Goal: Task Accomplishment & Management: Manage account settings

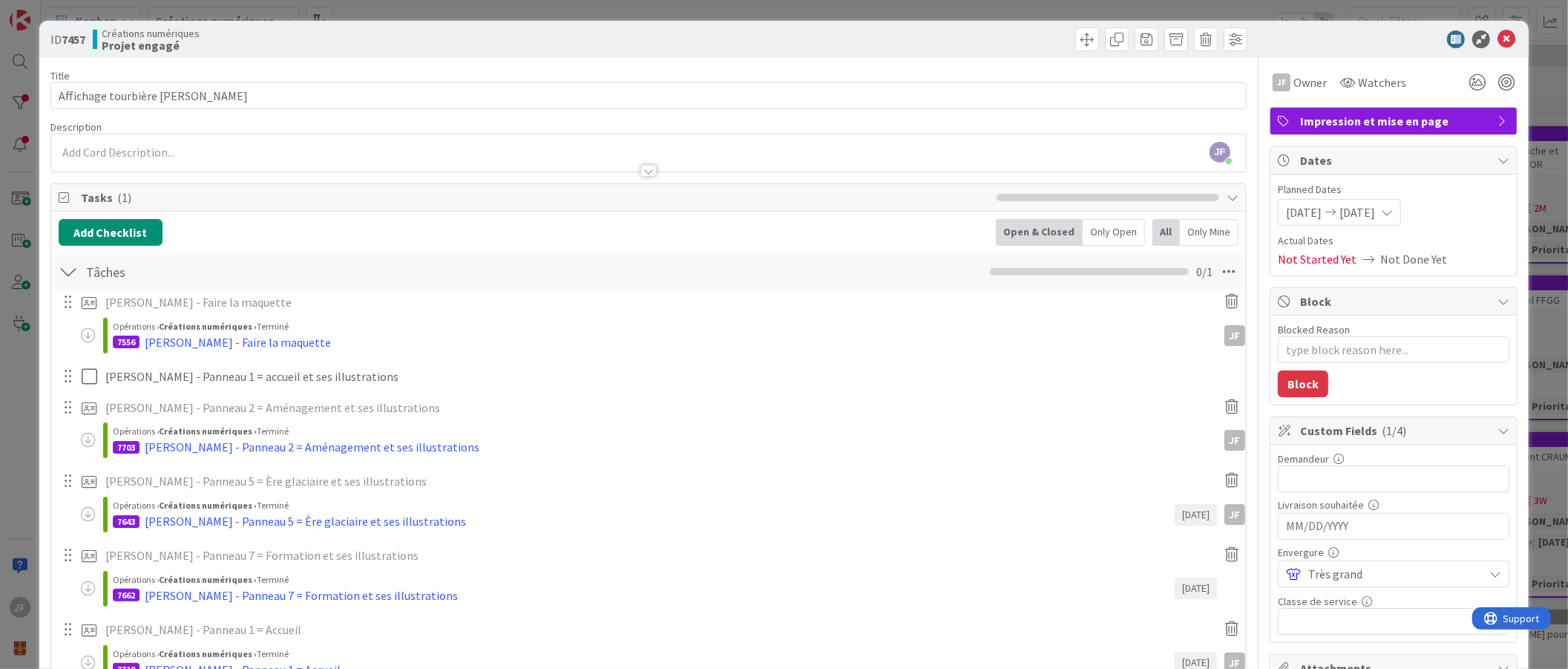
scroll to position [175, 0]
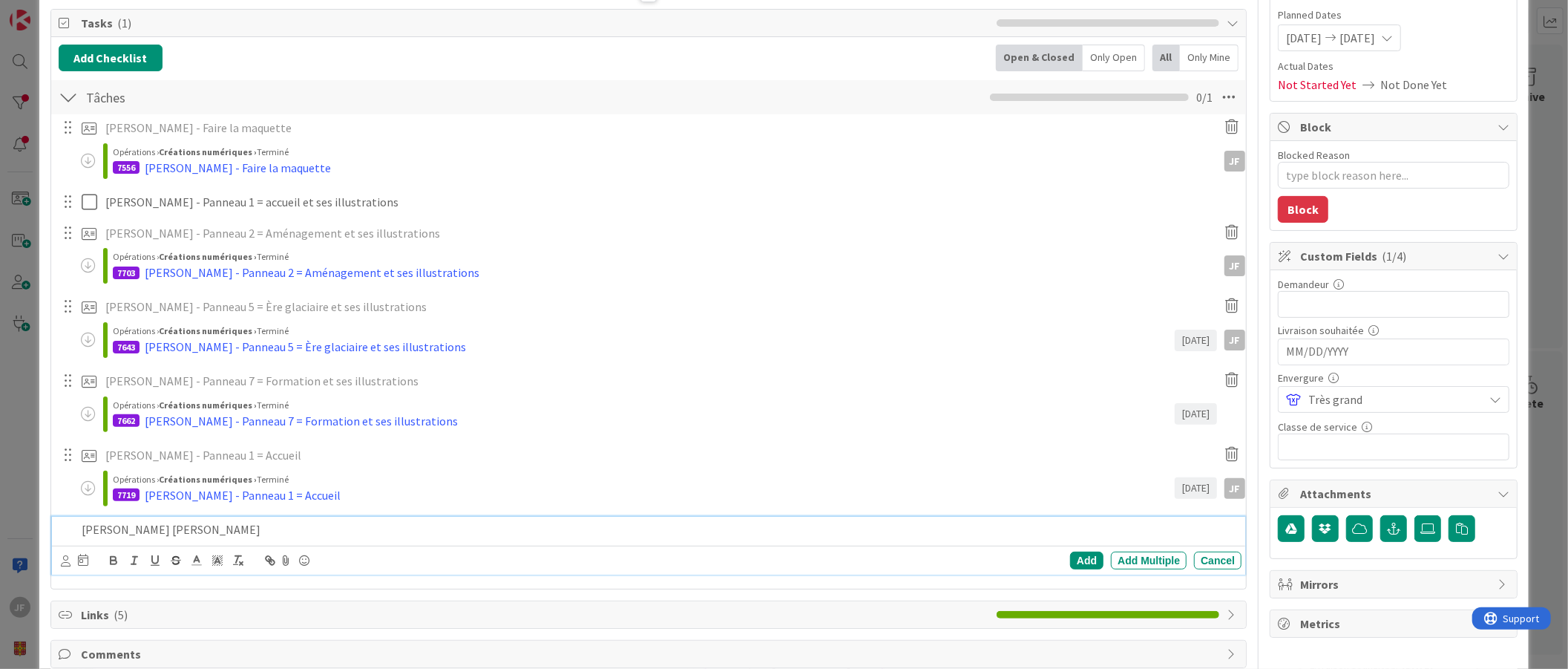
click at [217, 528] on p "[PERSON_NAME] [PERSON_NAME]" at bounding box center [659, 529] width 1154 height 17
drag, startPoint x: 217, startPoint y: 528, endPoint x: 172, endPoint y: 530, distance: 45.0
click at [172, 530] on p "[PERSON_NAME] [PERSON_NAME]" at bounding box center [659, 529] width 1154 height 17
click at [1070, 563] on div "Add" at bounding box center [1087, 559] width 33 height 18
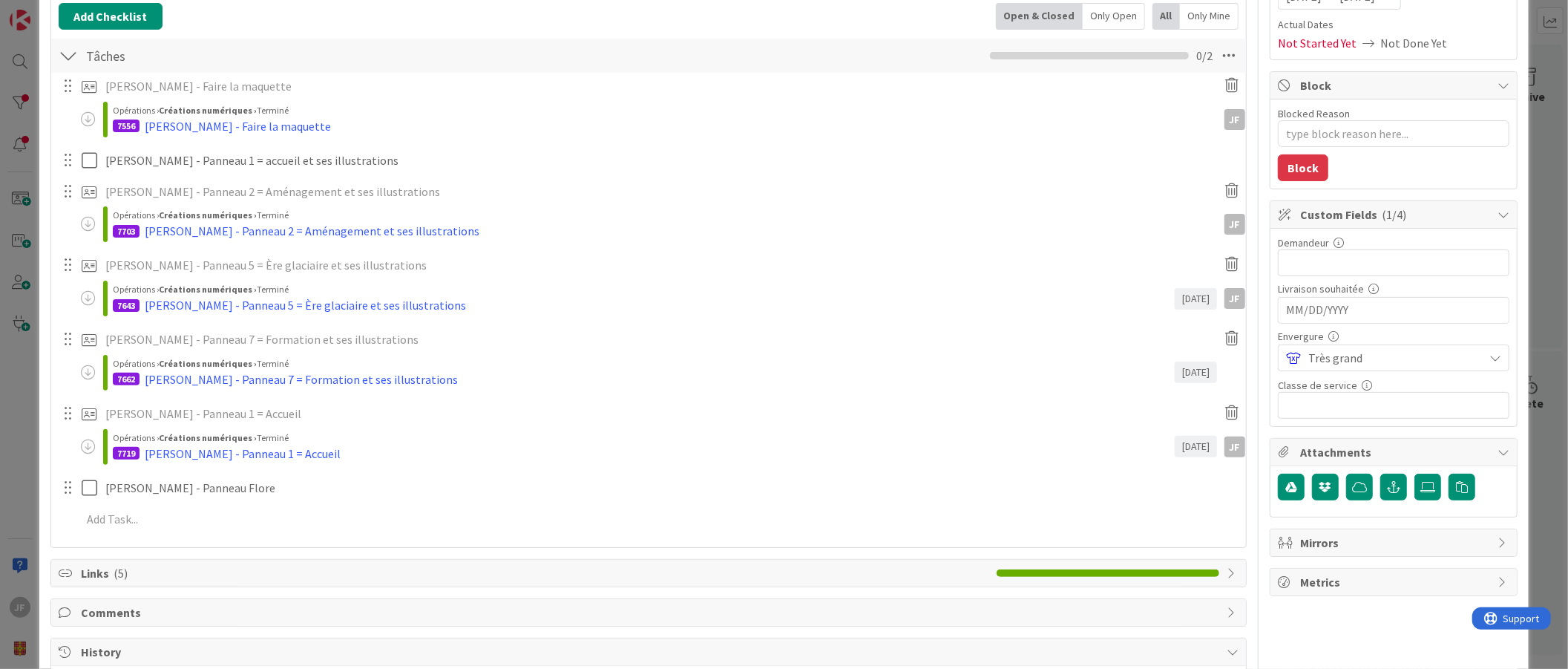
scroll to position [257, 0]
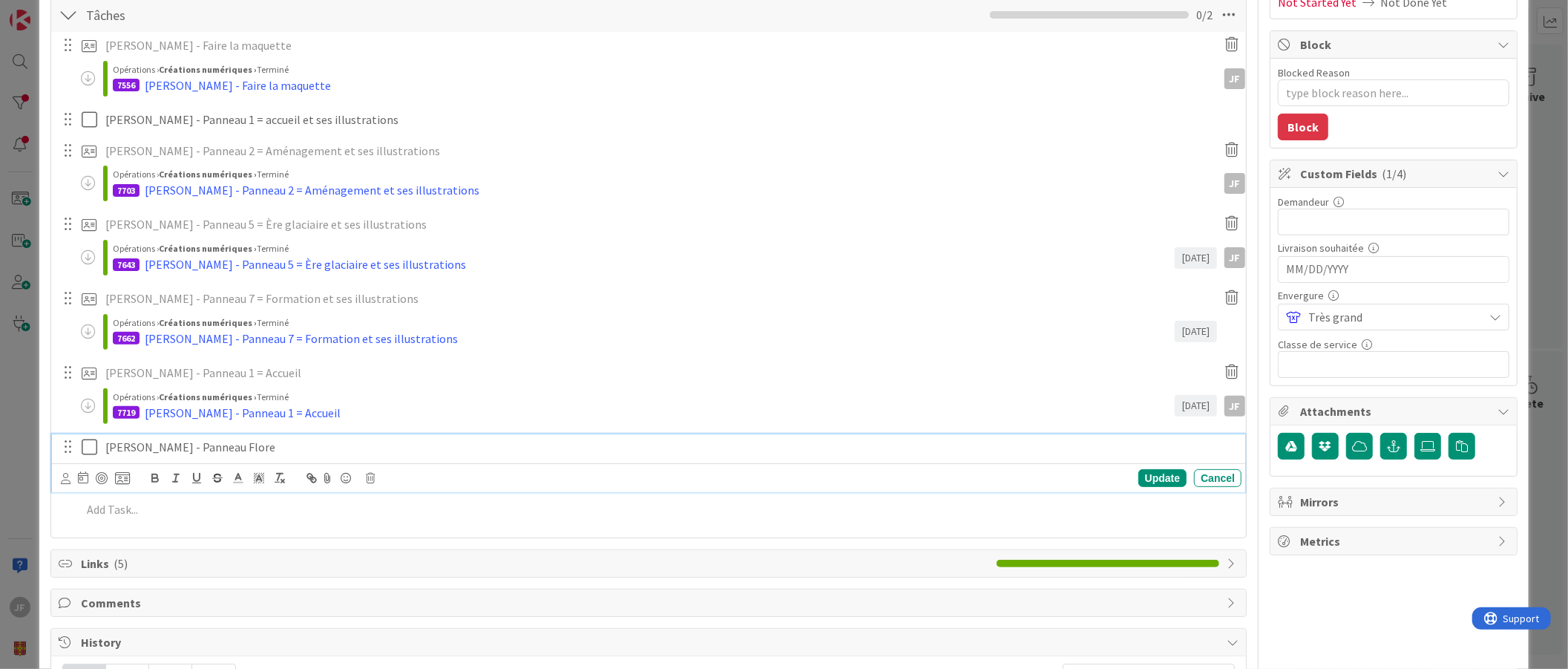
click at [112, 447] on p "[PERSON_NAME] - Panneau Flore" at bounding box center [671, 447] width 1131 height 17
click at [116, 477] on icon at bounding box center [123, 478] width 15 height 13
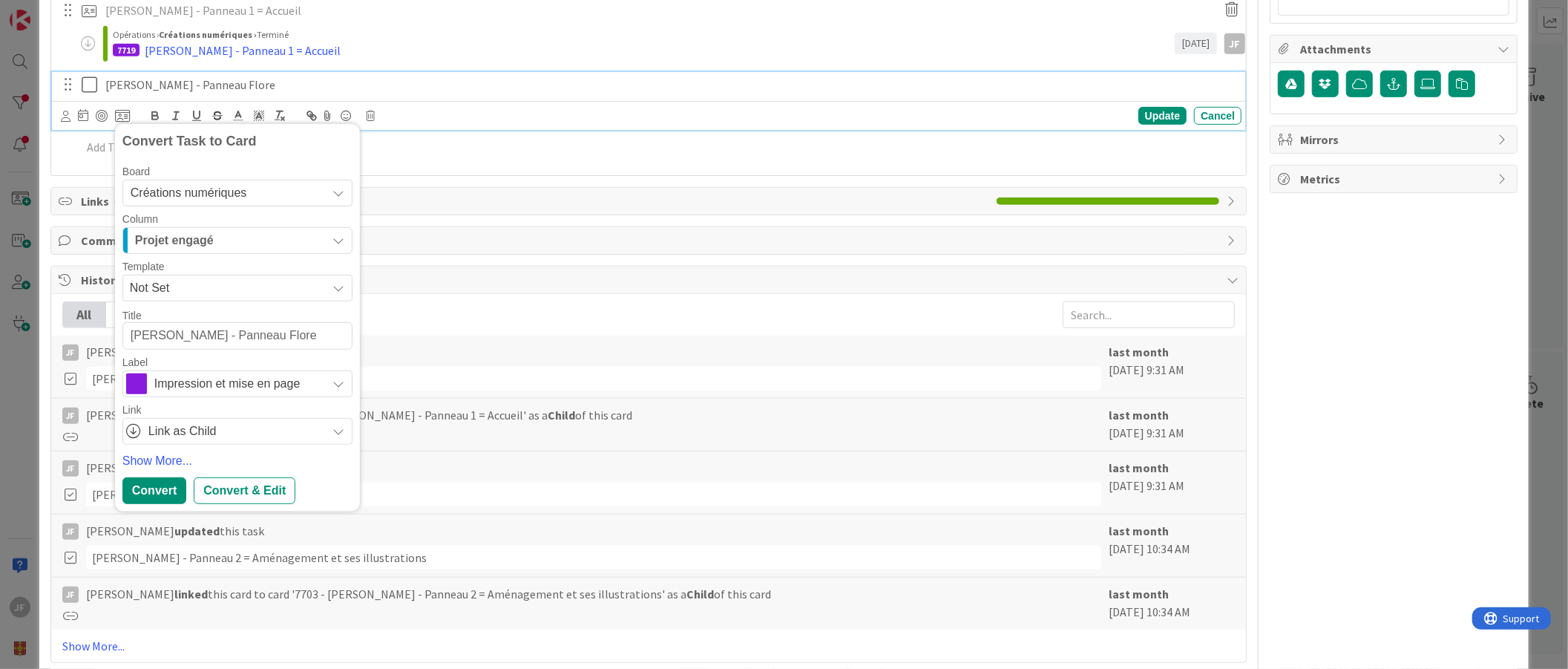
click at [339, 380] on icon at bounding box center [339, 384] width 12 height 12
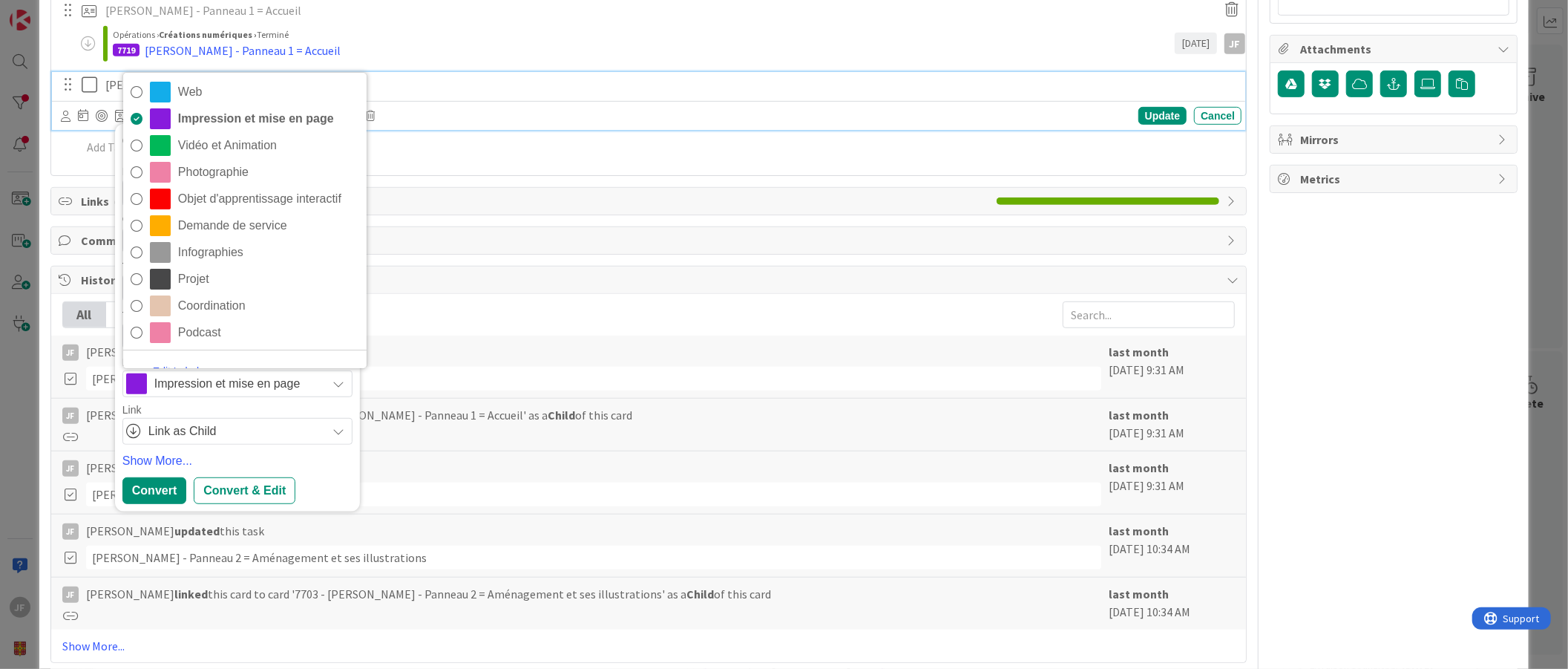
click at [339, 380] on icon at bounding box center [339, 384] width 12 height 12
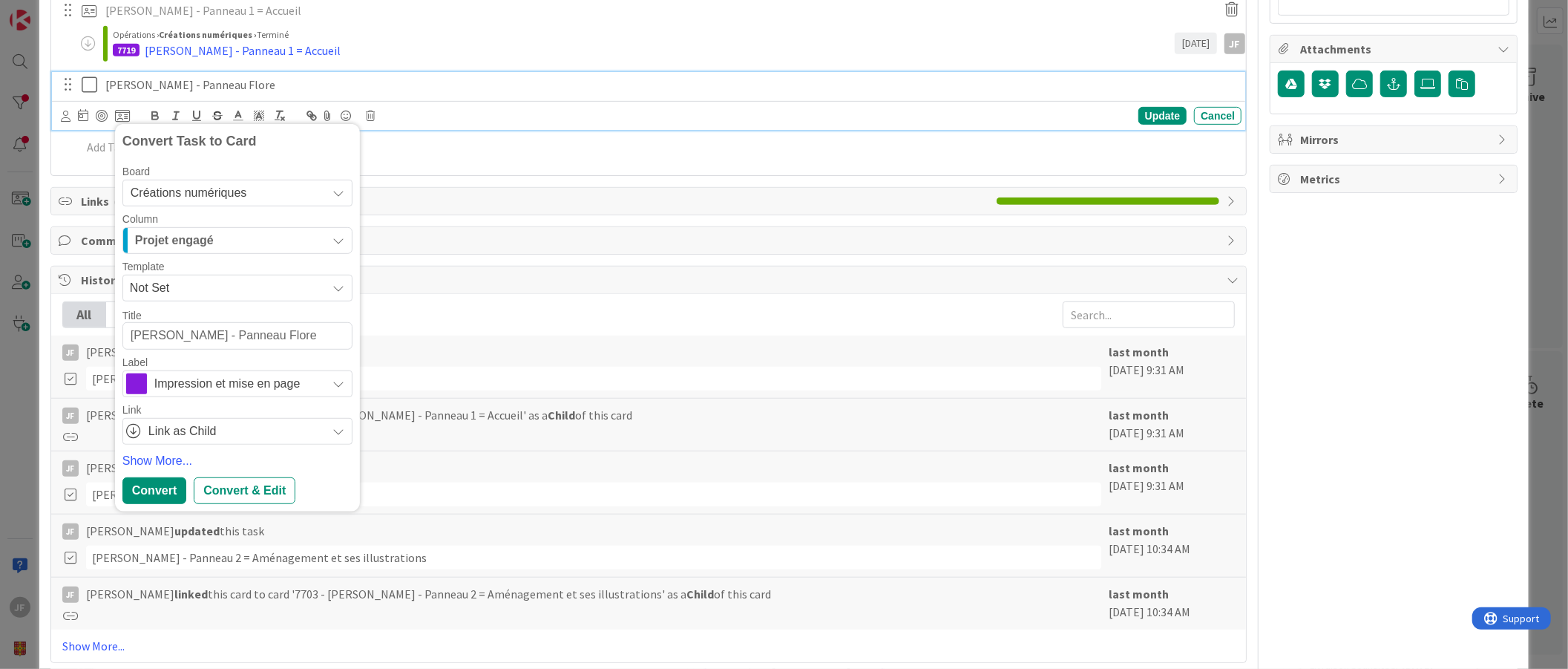
click at [339, 242] on icon "button" at bounding box center [339, 240] width 12 height 12
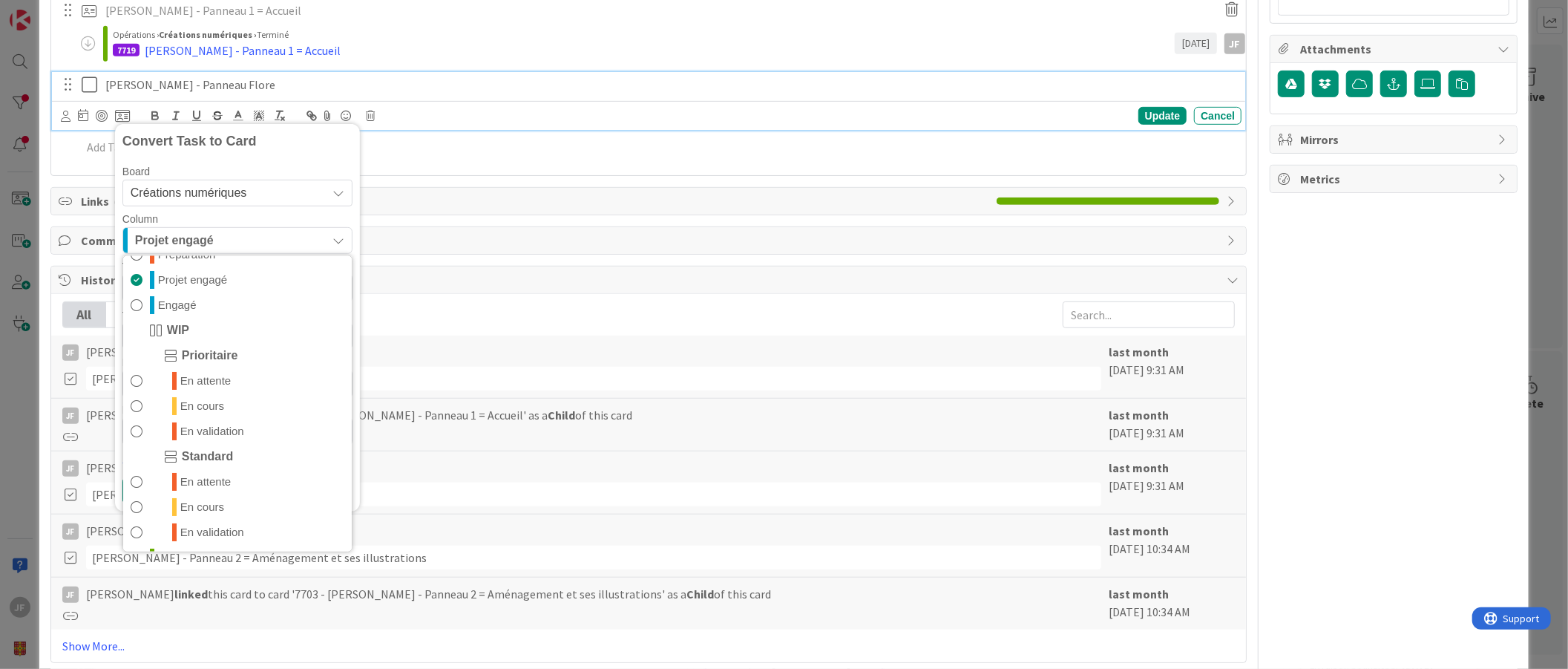
scroll to position [69, 0]
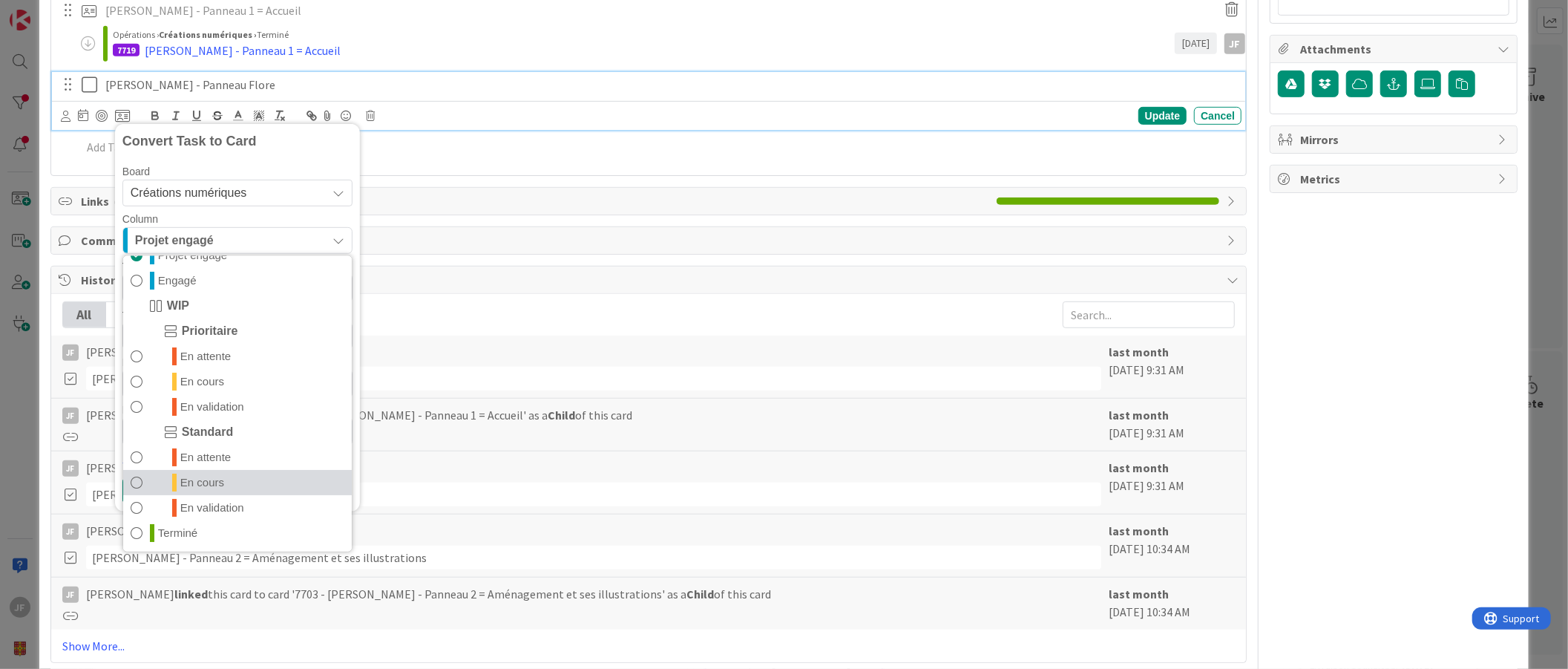
click at [222, 480] on span "En cours" at bounding box center [202, 482] width 43 height 18
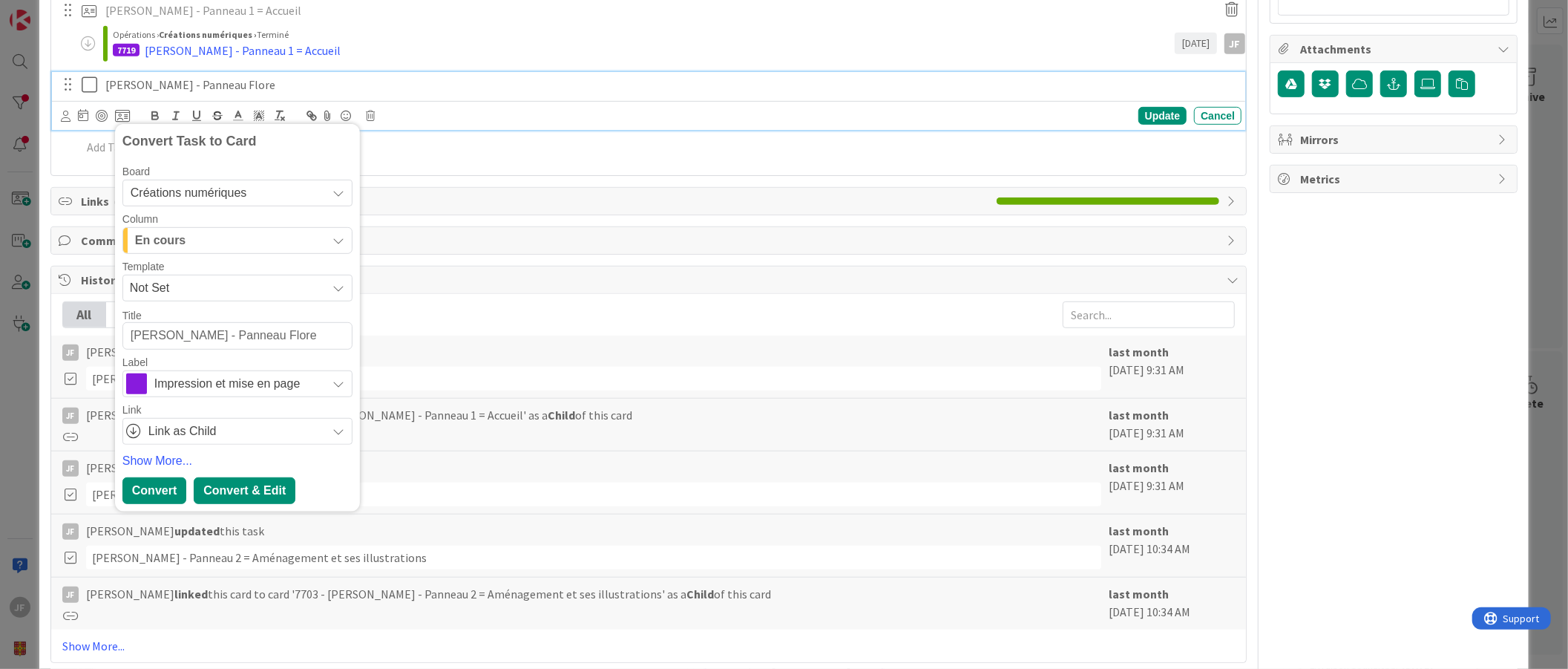
click at [248, 491] on div "Convert & Edit" at bounding box center [245, 491] width 102 height 27
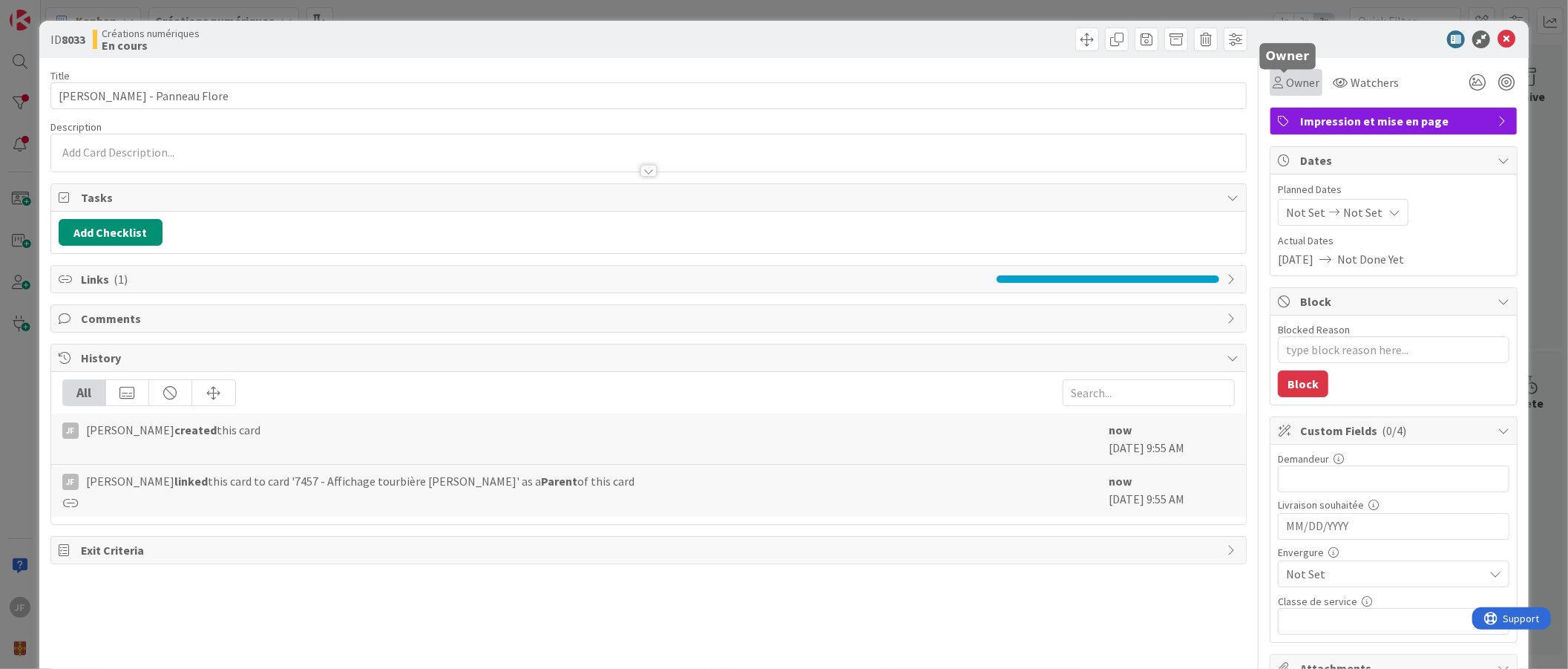
click at [1286, 84] on span "Owner" at bounding box center [1303, 82] width 33 height 18
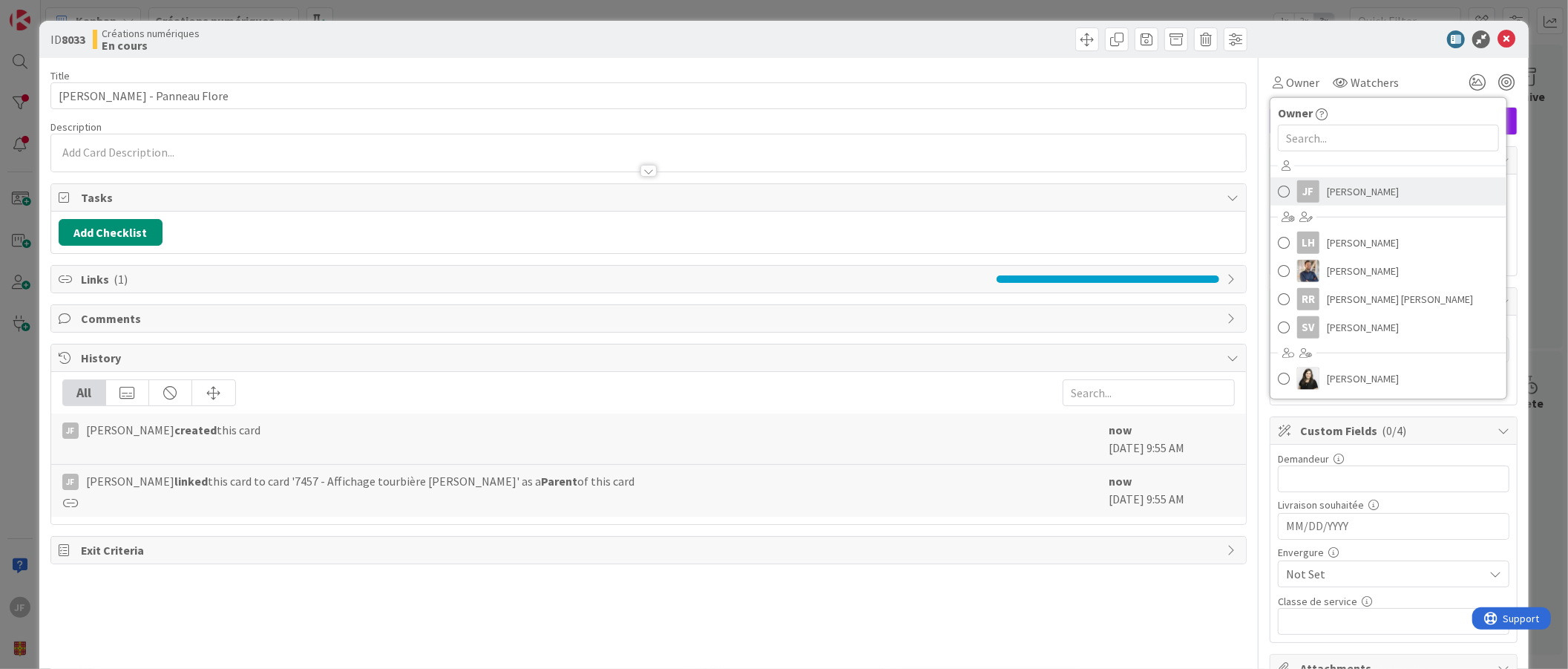
click at [1297, 187] on div "JF" at bounding box center [1308, 192] width 23 height 23
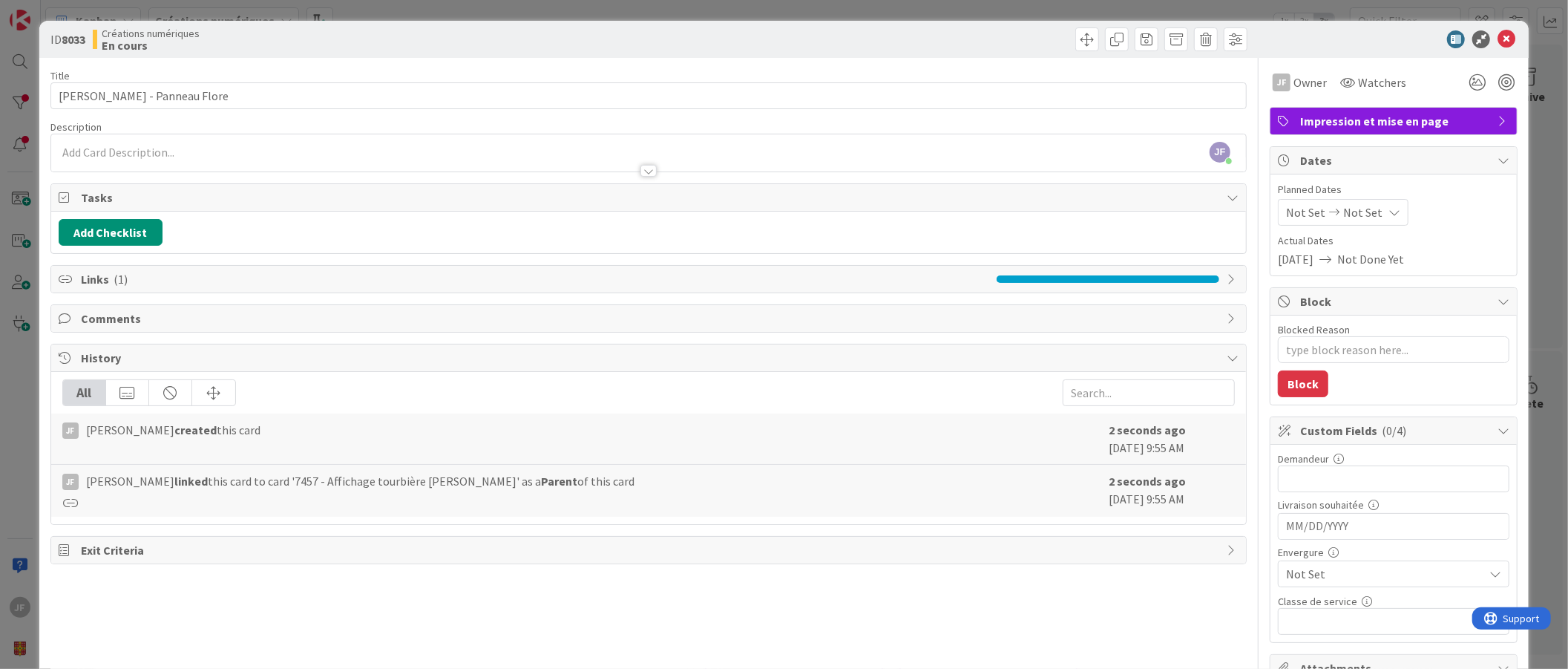
click at [1314, 572] on span "Not Set" at bounding box center [1381, 574] width 190 height 21
click at [1329, 492] on span "Moyen" at bounding box center [1415, 486] width 172 height 23
type textarea "x"
click at [1291, 214] on span "Not Set" at bounding box center [1305, 212] width 39 height 18
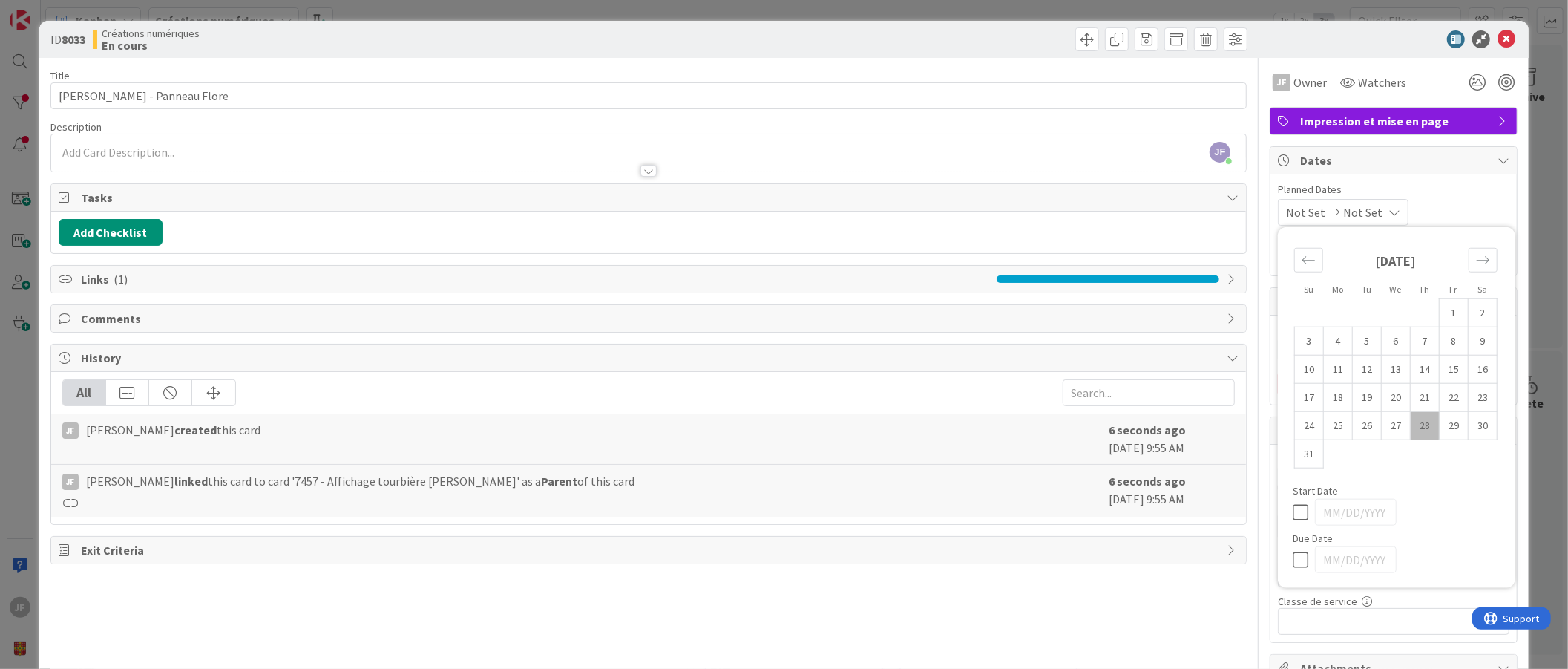
click at [1411, 423] on td "28" at bounding box center [1425, 426] width 29 height 28
type input "[DATE]"
type textarea "x"
click at [1476, 258] on icon "Move forward to switch to the next month." at bounding box center [1483, 260] width 14 height 14
click at [1442, 315] on td "5" at bounding box center [1454, 313] width 29 height 28
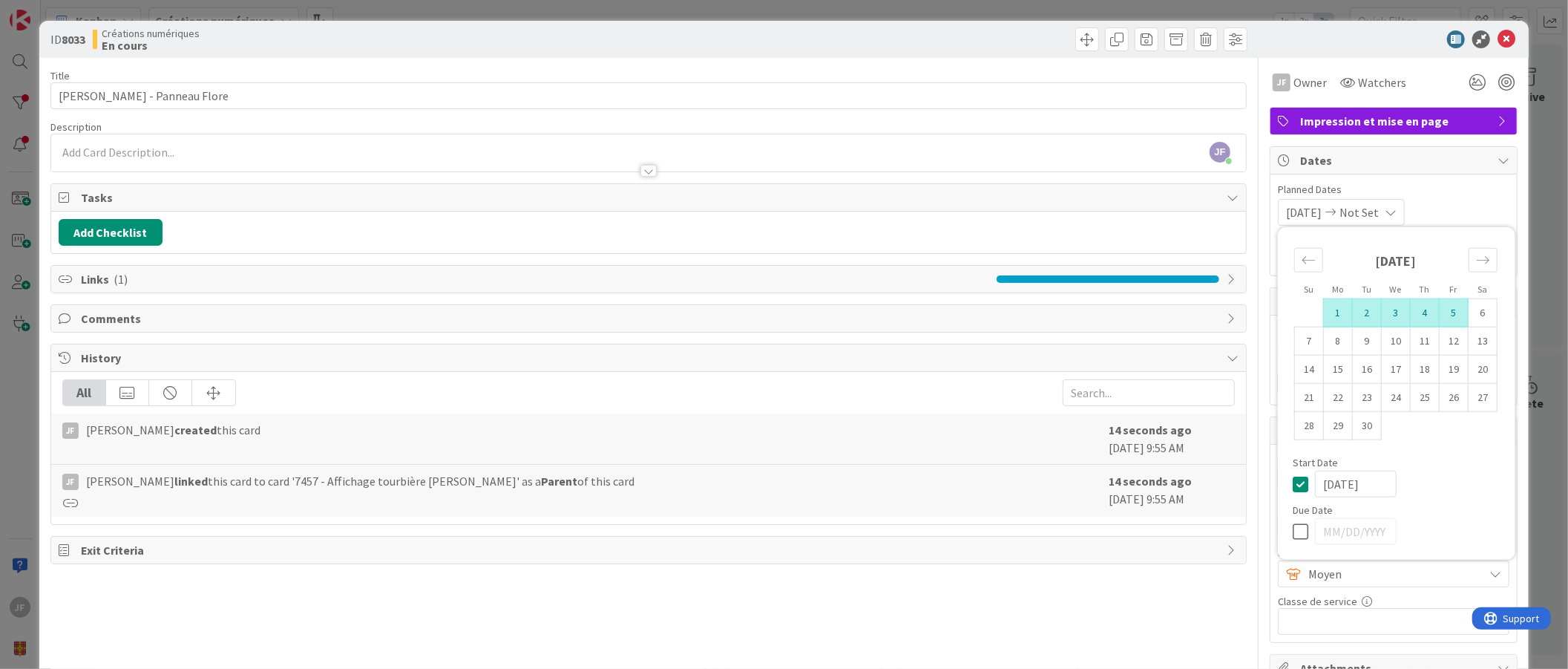
type input "[DATE]"
click at [1498, 38] on icon at bounding box center [1506, 38] width 18 height 18
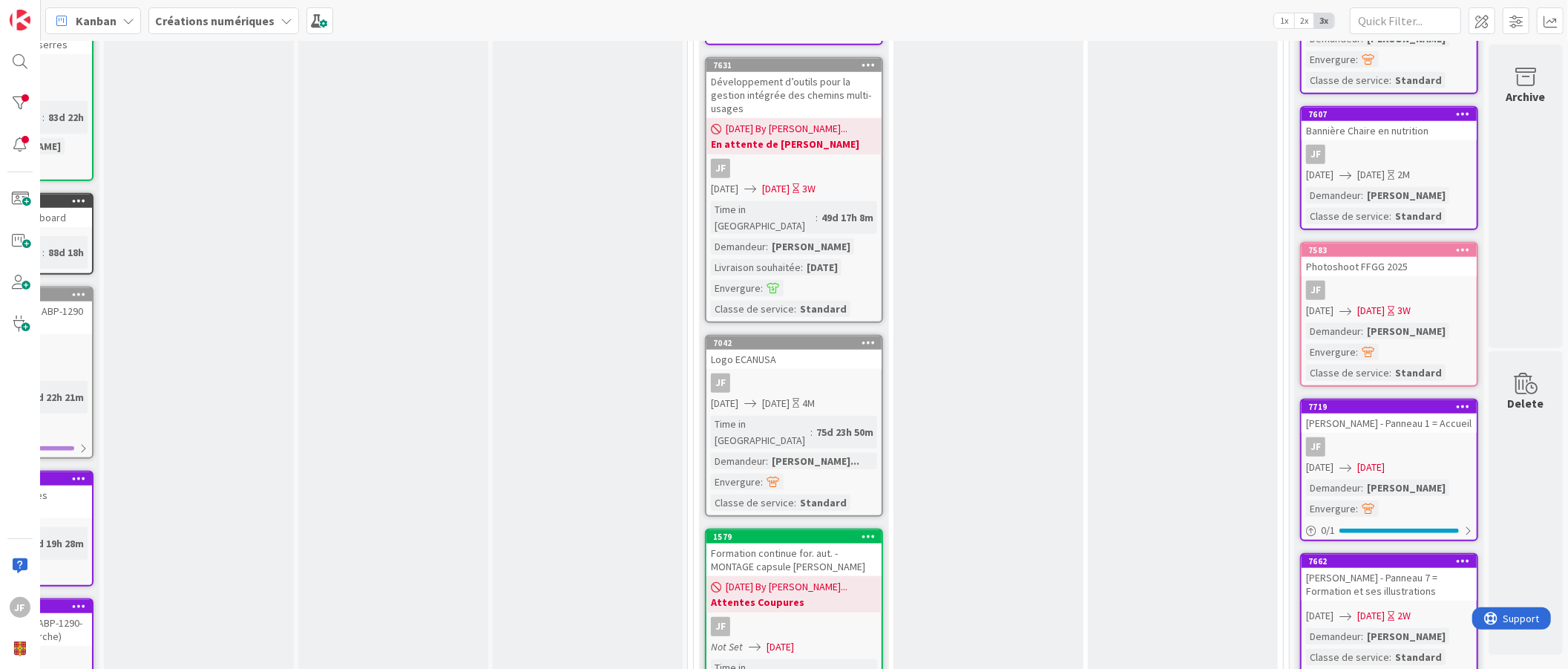
scroll to position [956, 149]
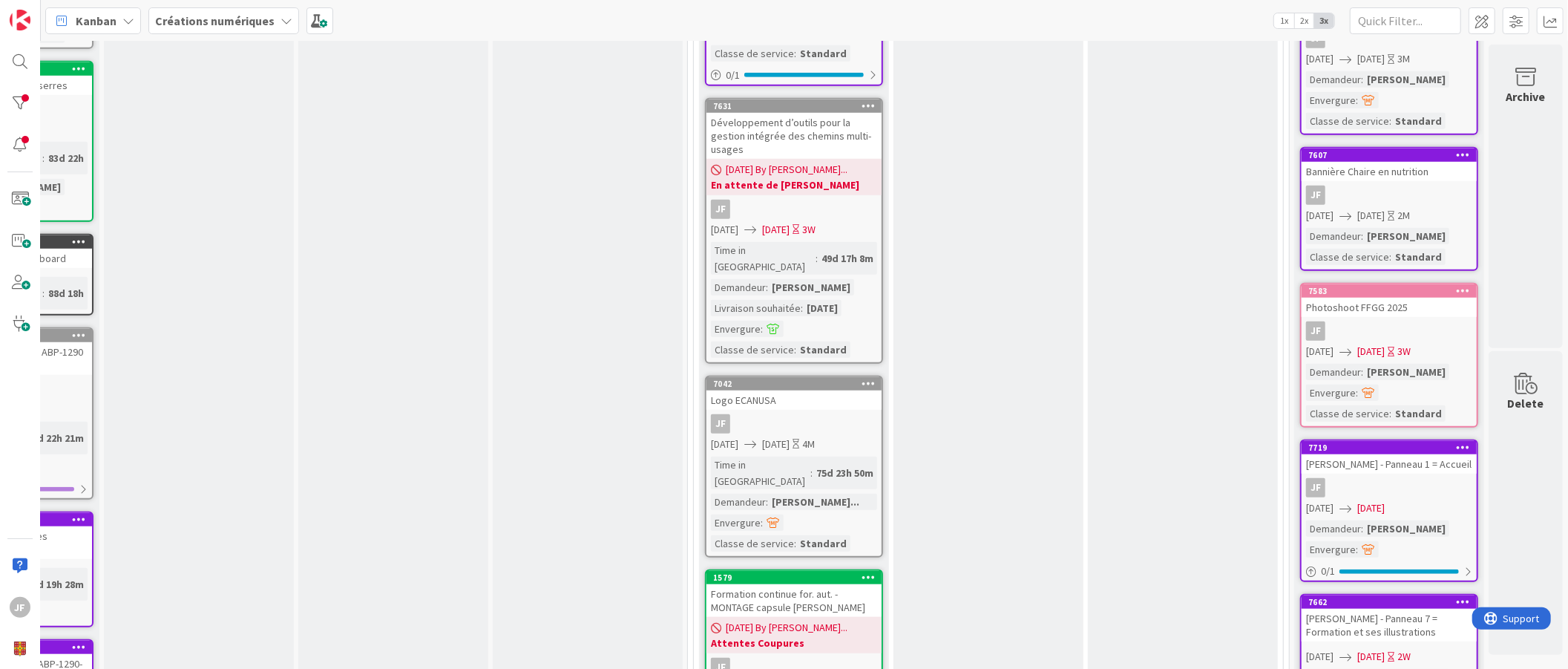
click at [810, 414] on div "JF" at bounding box center [794, 423] width 175 height 19
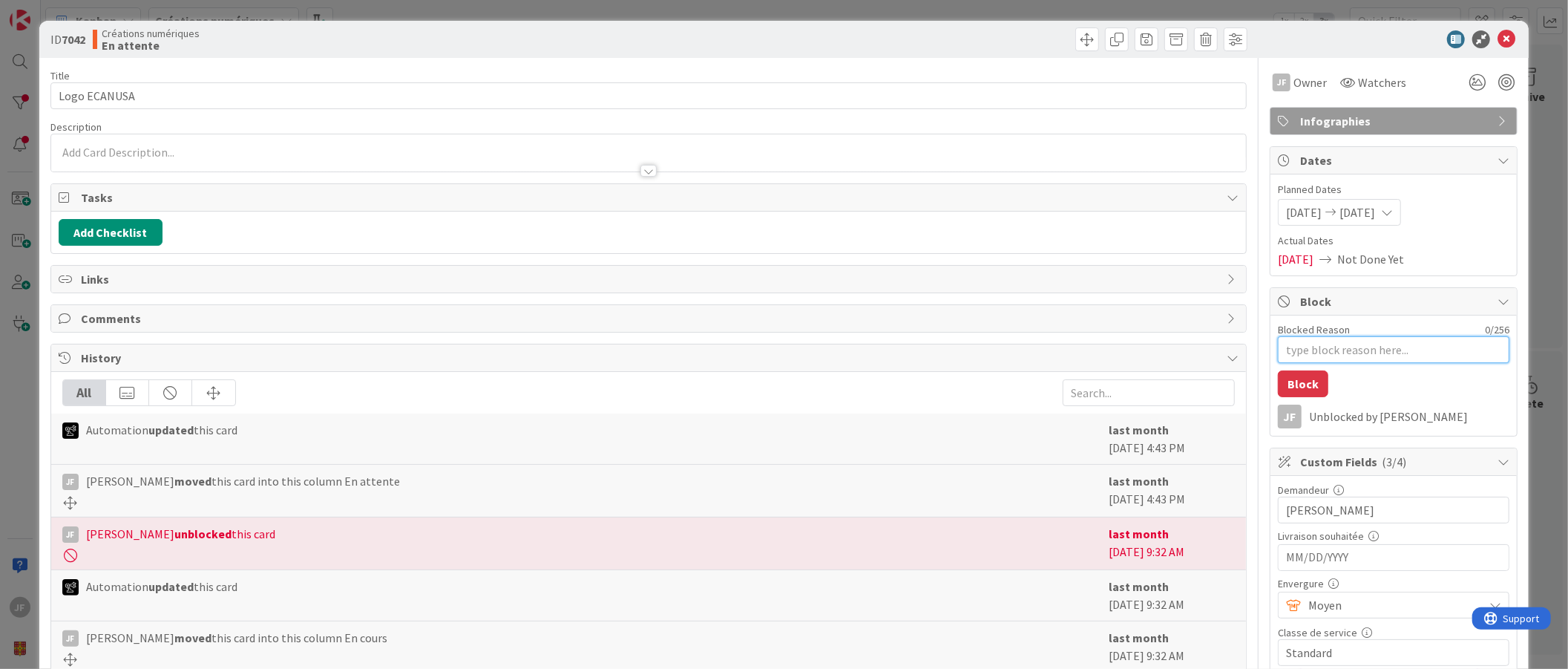
click at [1295, 346] on textarea "Blocked Reason" at bounding box center [1393, 350] width 232 height 27
type textarea "x"
type textarea "r"
type textarea "x"
type textarea "re"
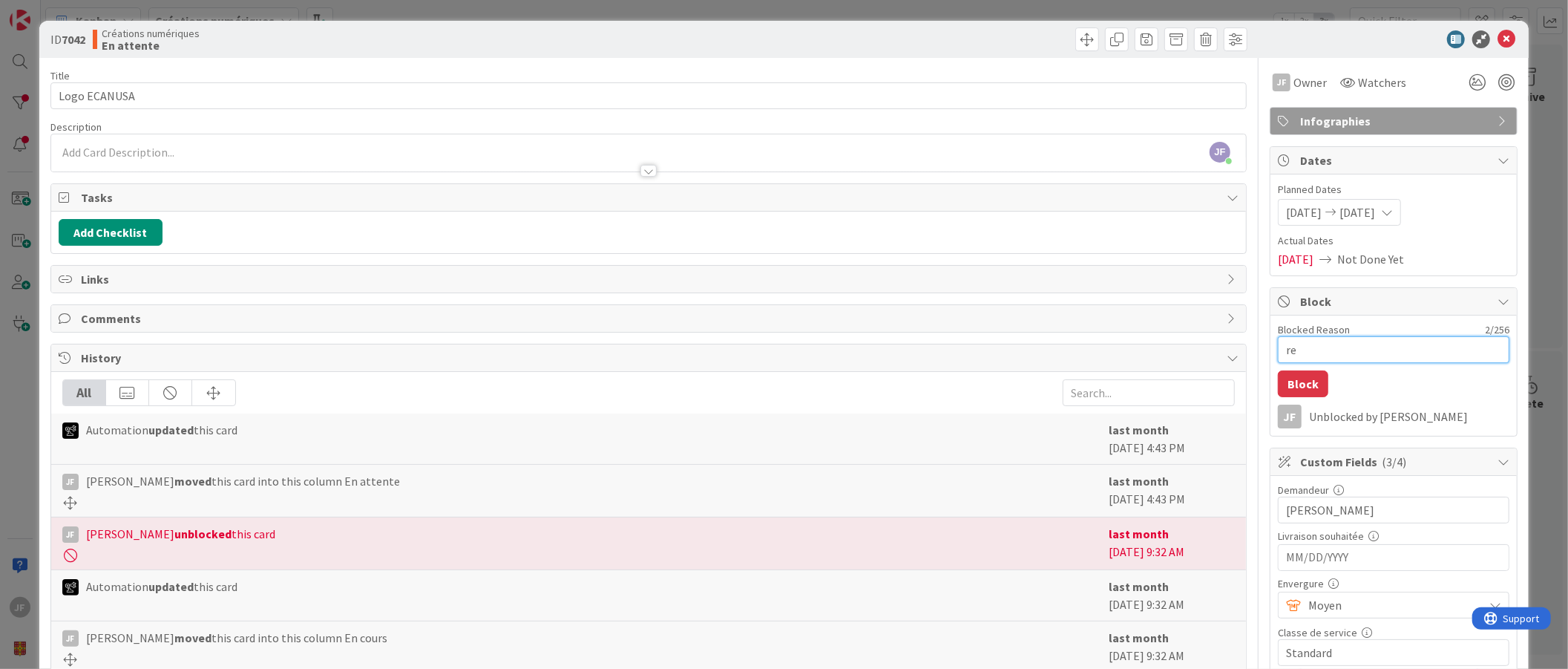
type textarea "x"
type textarea "rel"
type textarea "x"
type textarea "[MEDICAL_DATA]"
type textarea "x"
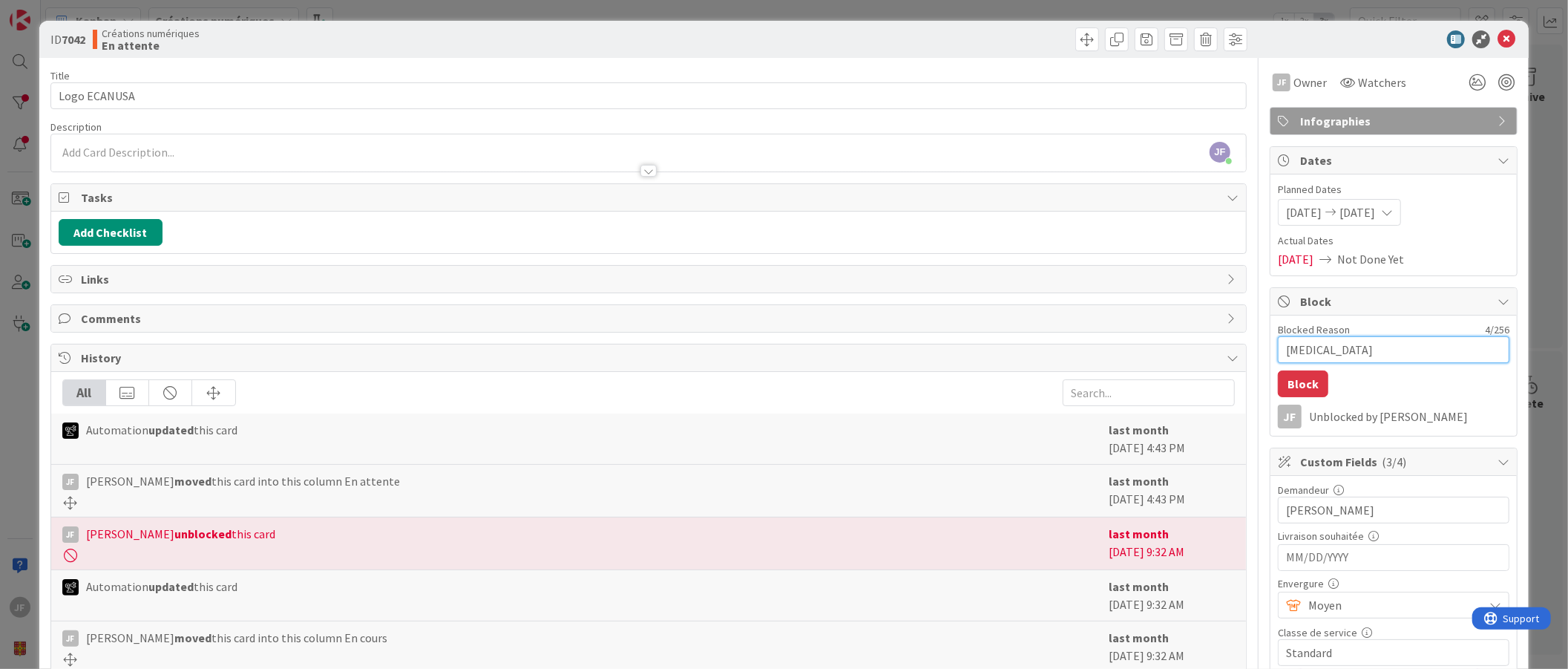
type textarea "relan"
type textarea "x"
type textarea "relanc"
type textarea "x"
type textarea "relancé"
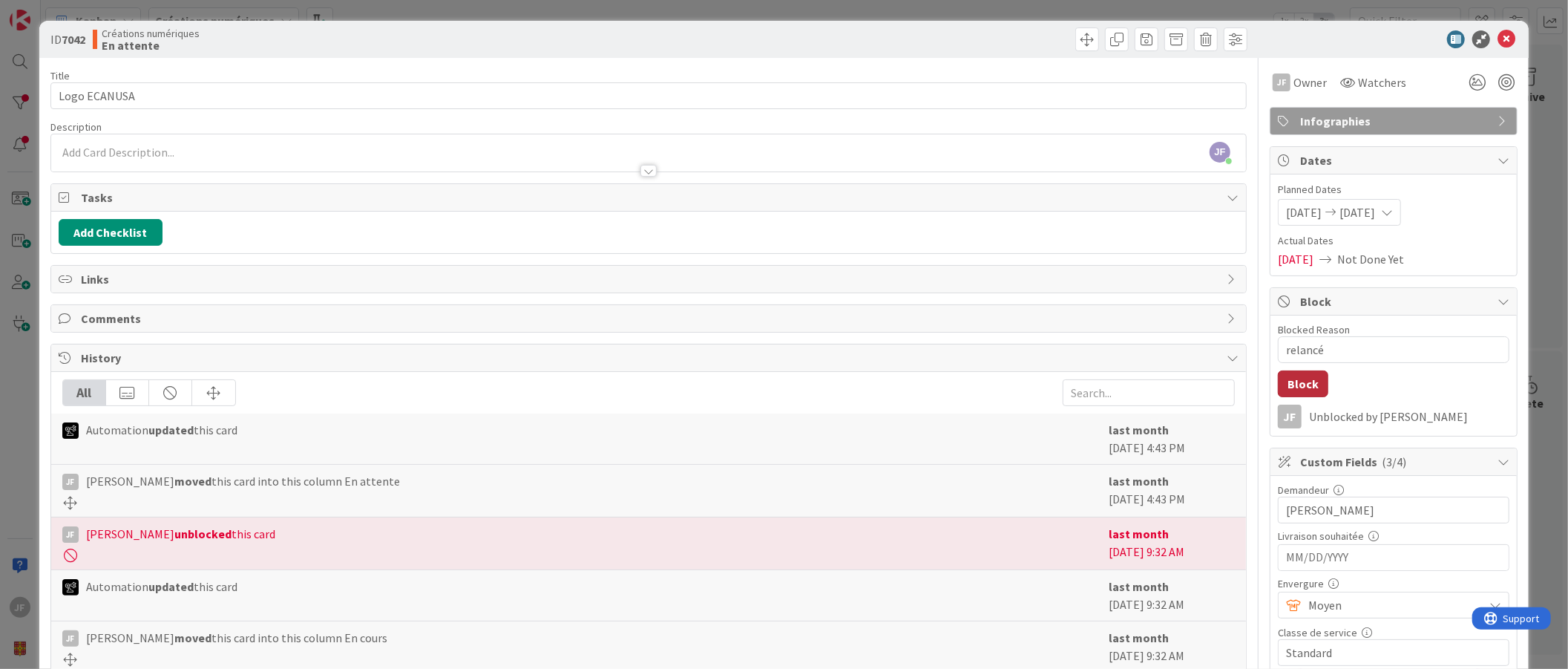
click at [1293, 383] on button "Block" at bounding box center [1303, 384] width 50 height 27
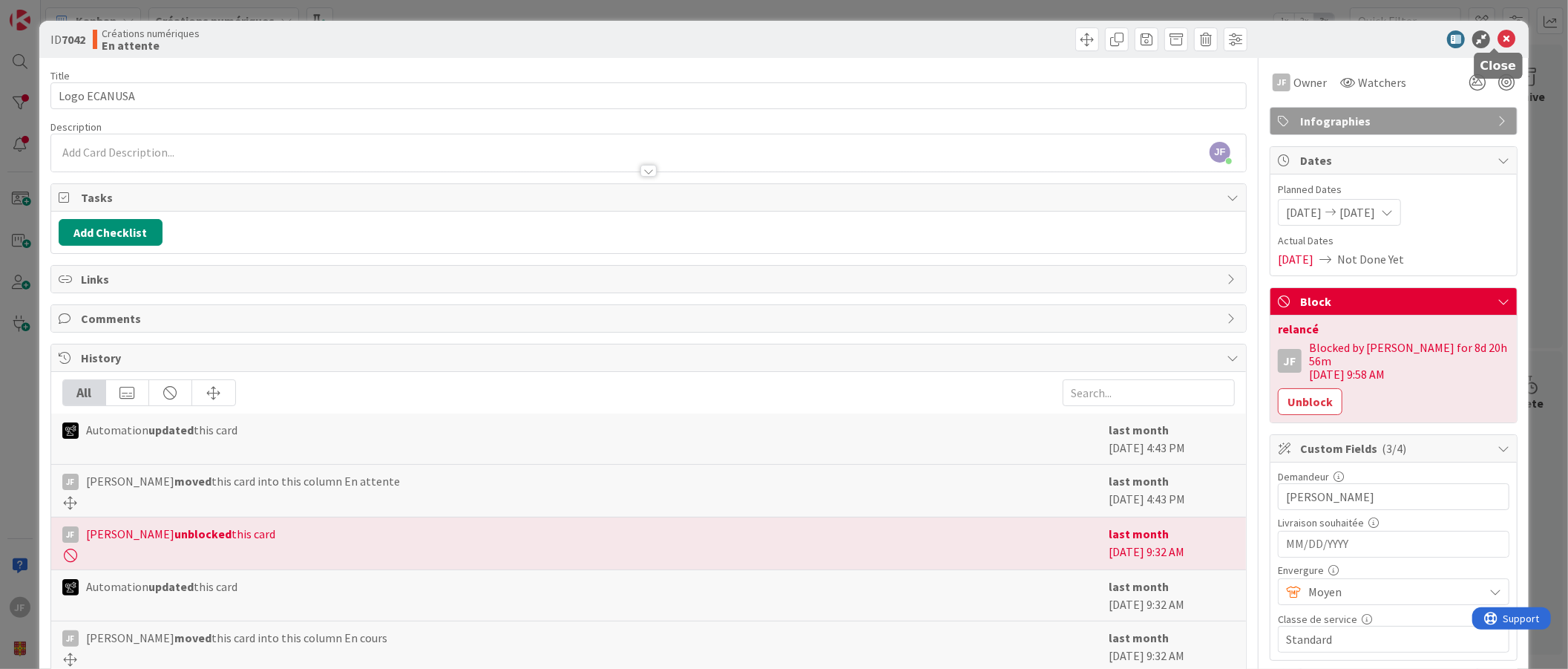
click at [1501, 34] on icon at bounding box center [1506, 38] width 18 height 18
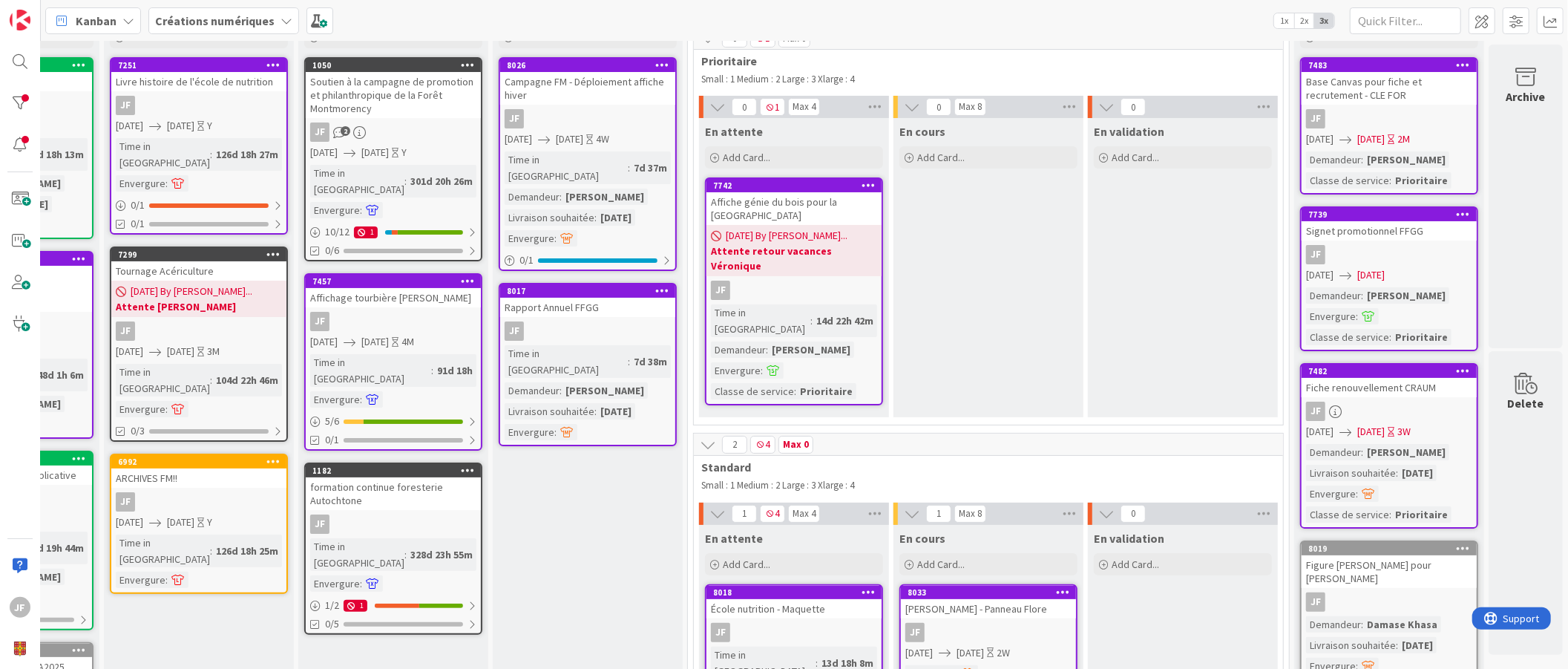
scroll to position [68, 149]
